Goal: Task Accomplishment & Management: Manage account settings

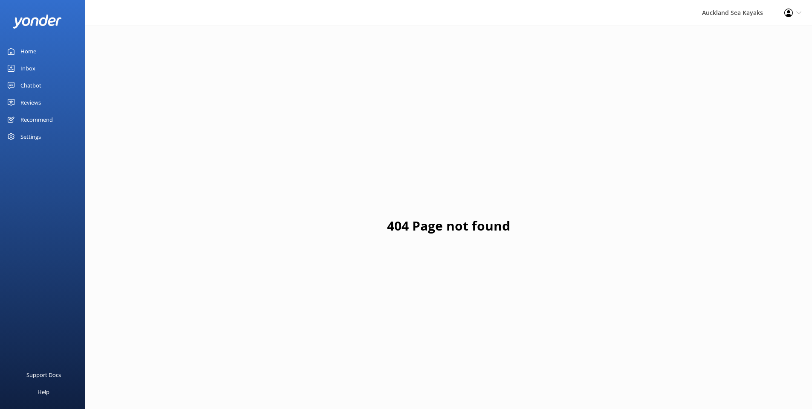
click at [39, 105] on div "Reviews" at bounding box center [30, 102] width 20 height 17
